Goal: Task Accomplishment & Management: Manage account settings

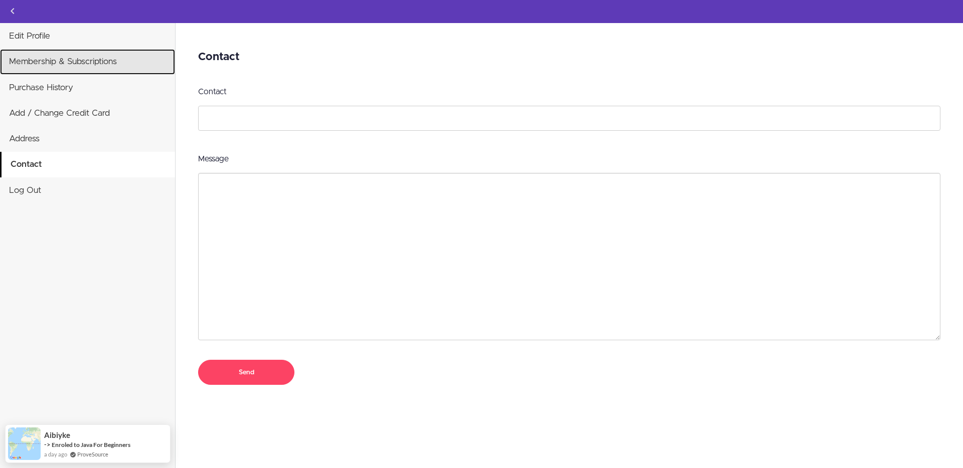
click at [69, 59] on link "Membership & Subscriptions" at bounding box center [87, 61] width 175 height 25
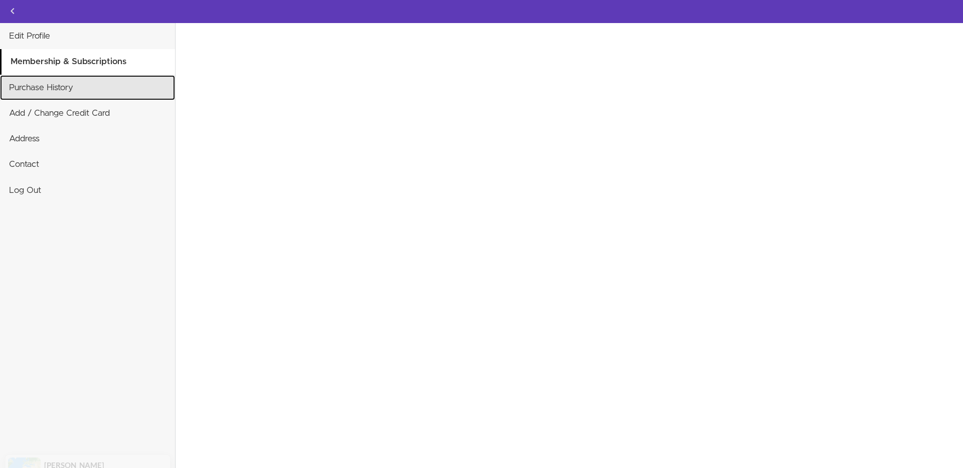
click at [53, 82] on link "Purchase History" at bounding box center [87, 87] width 175 height 25
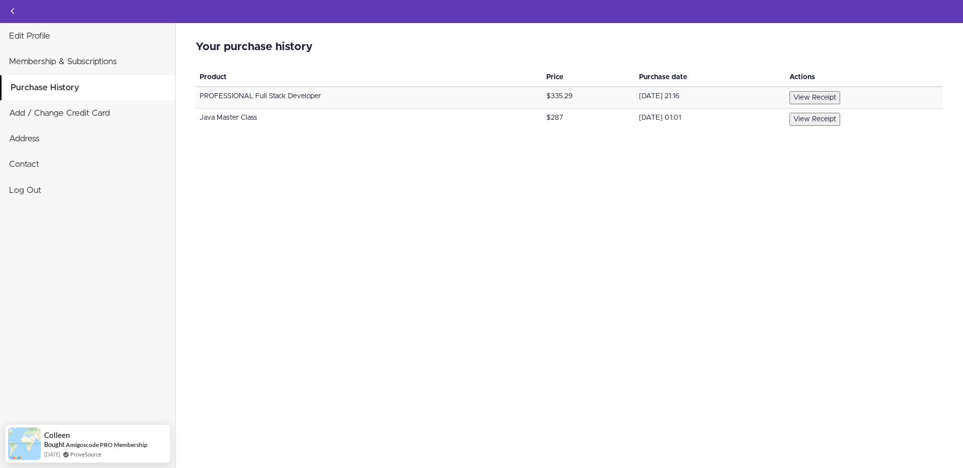
click at [825, 92] on button "View Receipt" at bounding box center [814, 97] width 51 height 13
click at [312, 218] on div "Your purchase history Invalid card number We could not establish a correct coun…" at bounding box center [568, 245] width 787 height 445
click at [91, 67] on link "Membership & Subscriptions" at bounding box center [87, 61] width 175 height 25
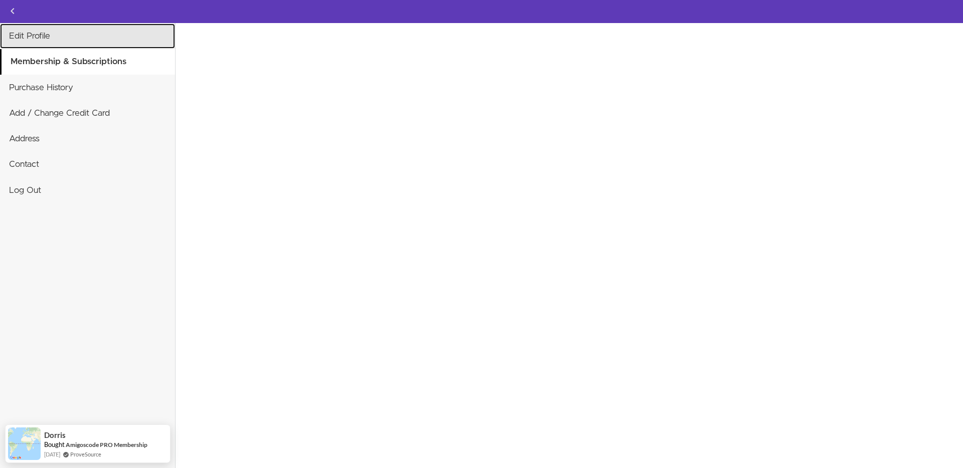
click at [49, 41] on link "Edit Profile" at bounding box center [87, 36] width 175 height 25
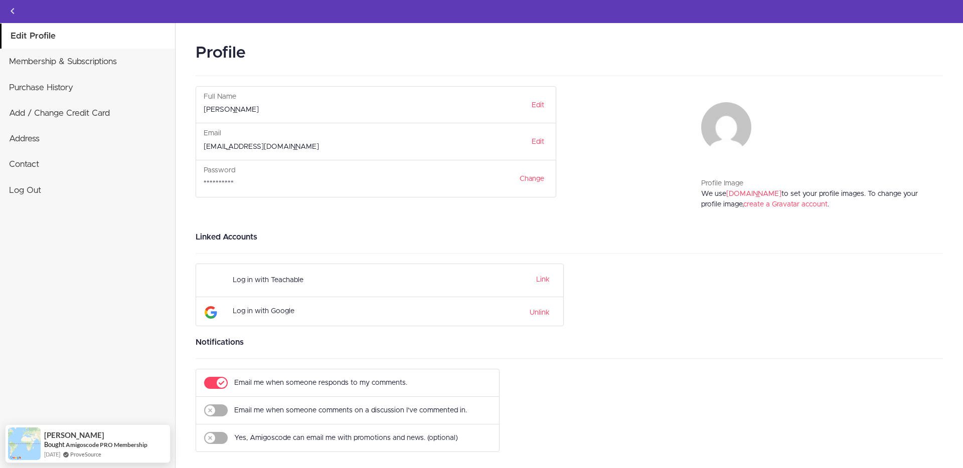
scroll to position [2, 0]
